Goal: Task Accomplishment & Management: Manage account settings

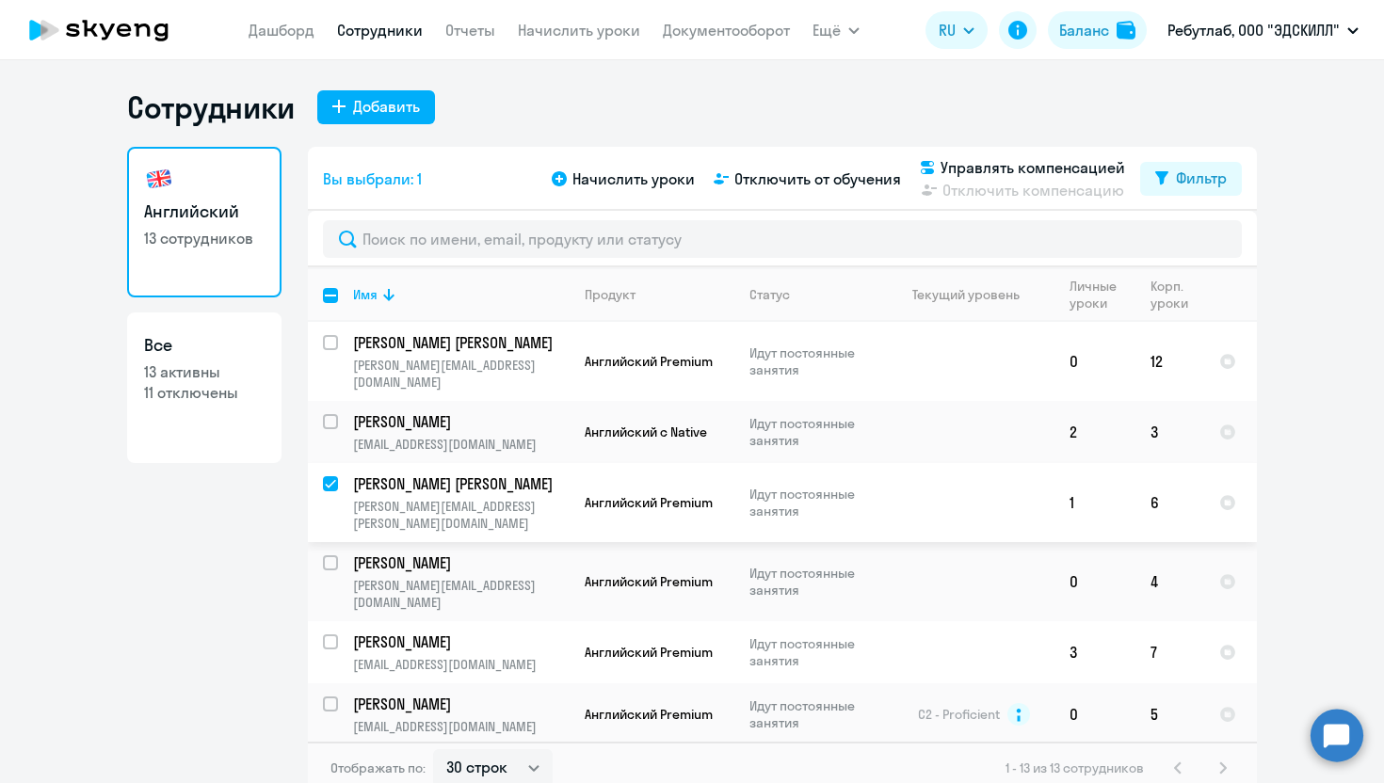
select select "30"
click at [791, 179] on span "Отключить от обучения" at bounding box center [817, 179] width 167 height 23
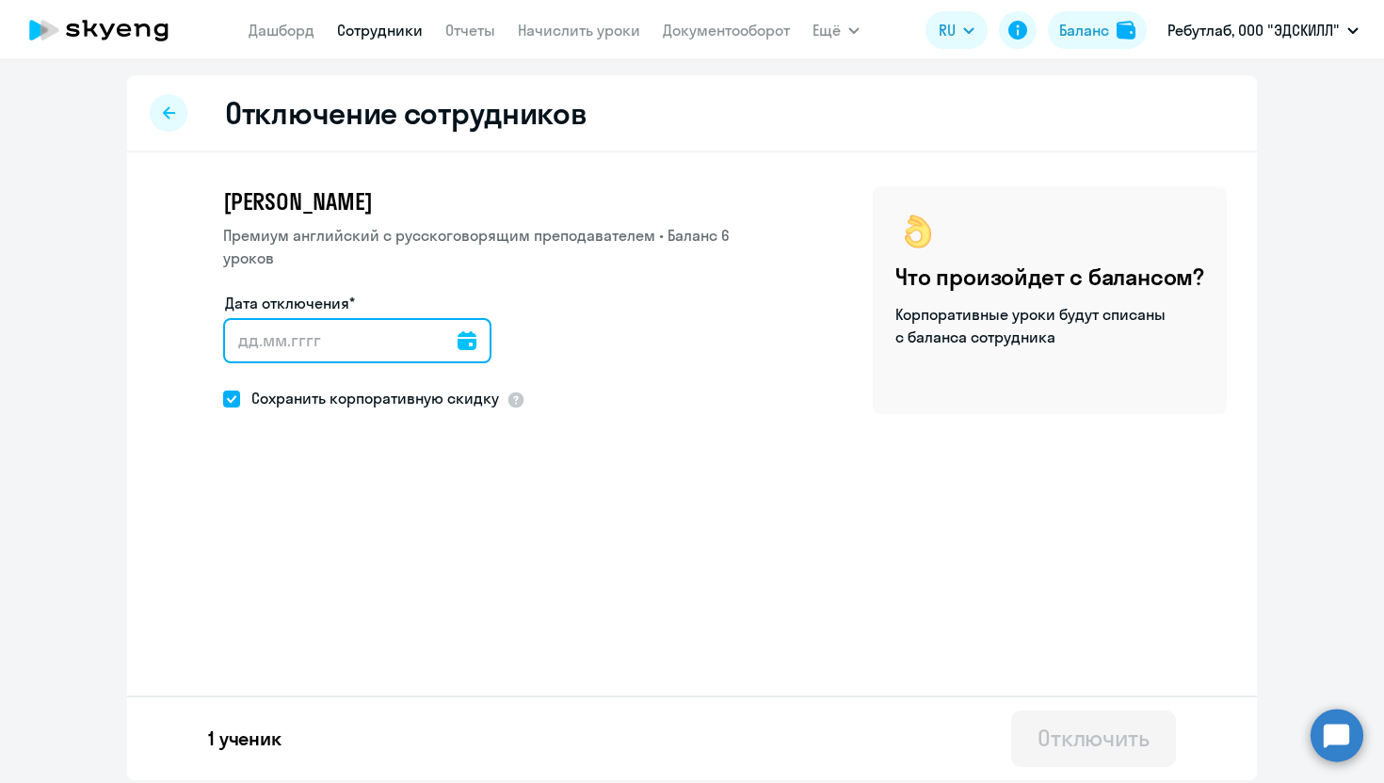
click at [419, 345] on input "Дата отключения*" at bounding box center [357, 340] width 268 height 45
click at [457, 356] on div at bounding box center [466, 340] width 19 height 45
click at [457, 341] on icon at bounding box center [466, 340] width 19 height 19
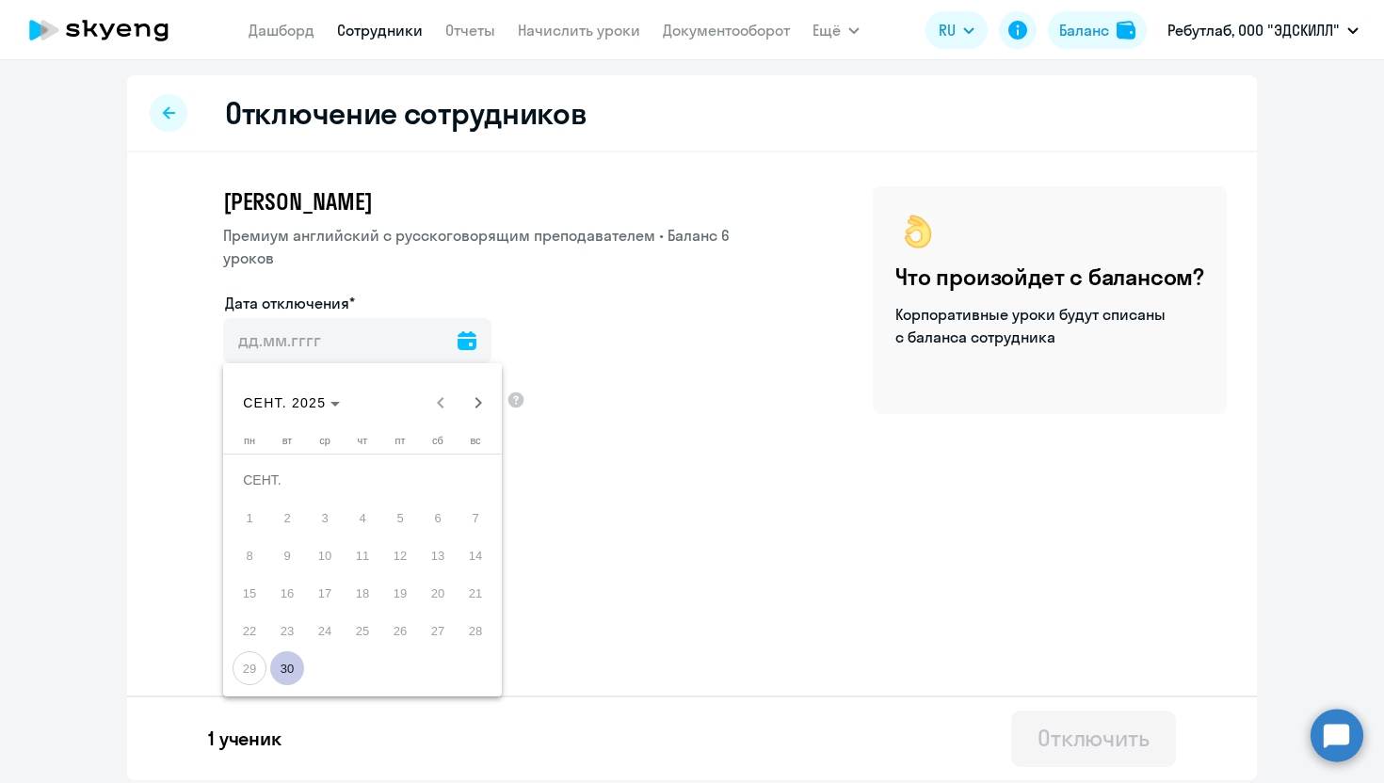
click at [280, 680] on span "30" at bounding box center [287, 668] width 34 height 34
type input "[DATE]"
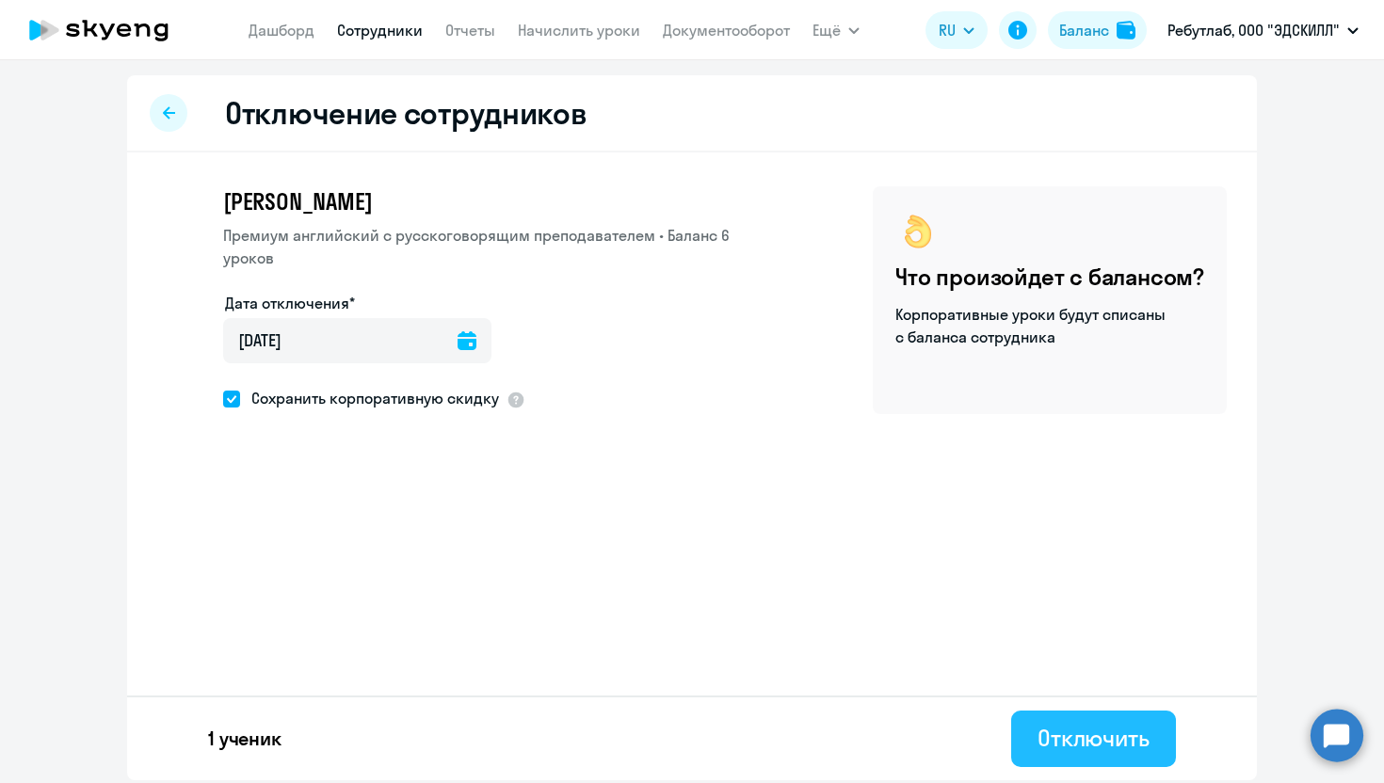
click at [1109, 747] on div "Отключить" at bounding box center [1093, 738] width 112 height 30
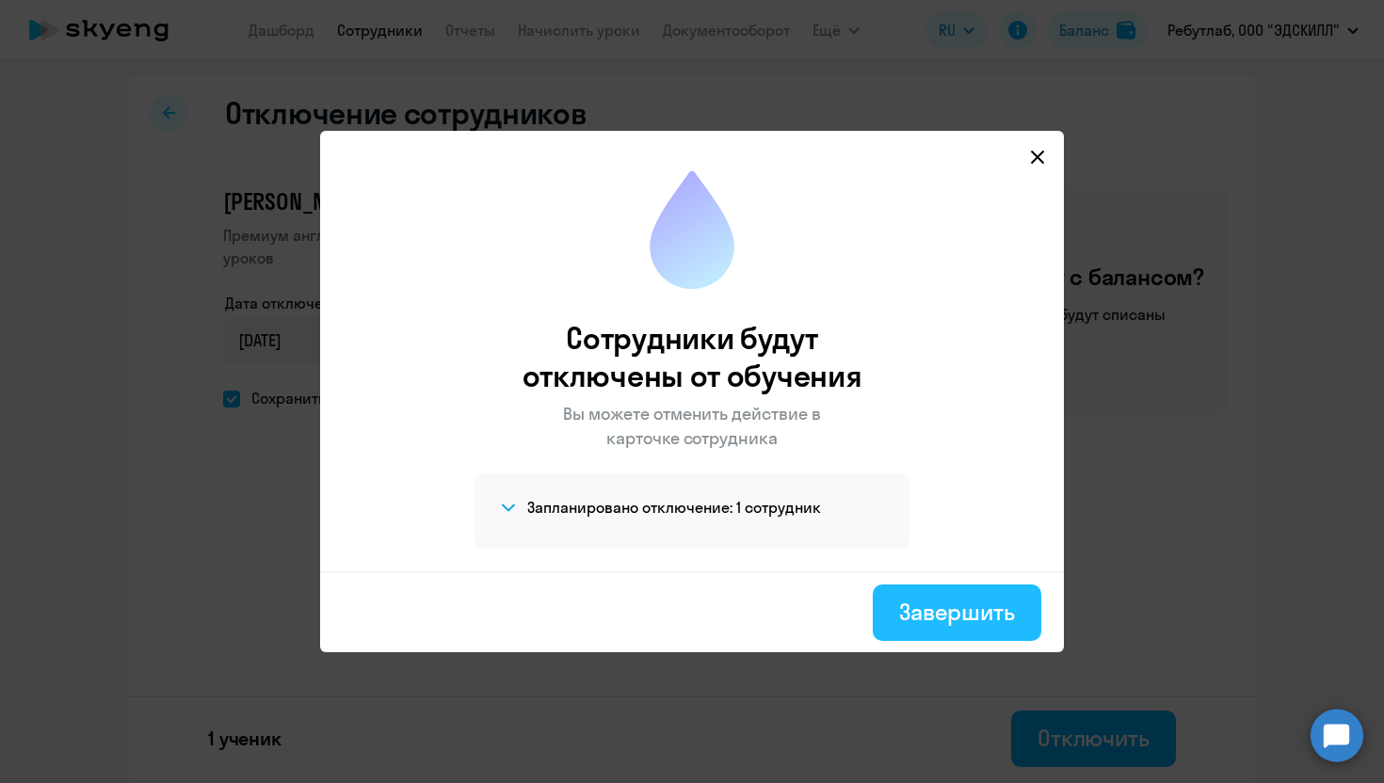
click at [931, 620] on div "Завершить" at bounding box center [957, 612] width 116 height 30
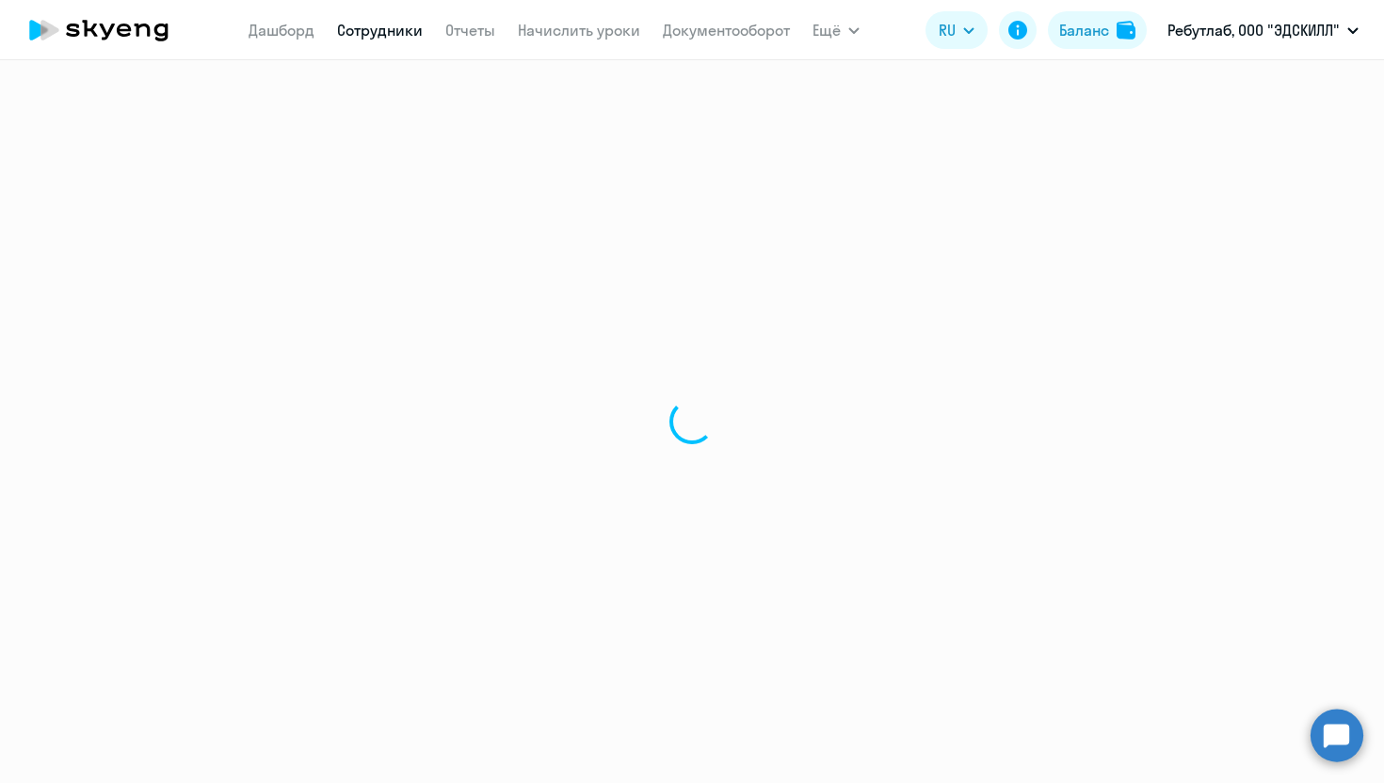
select select "30"
